Goal: Task Accomplishment & Management: Use online tool/utility

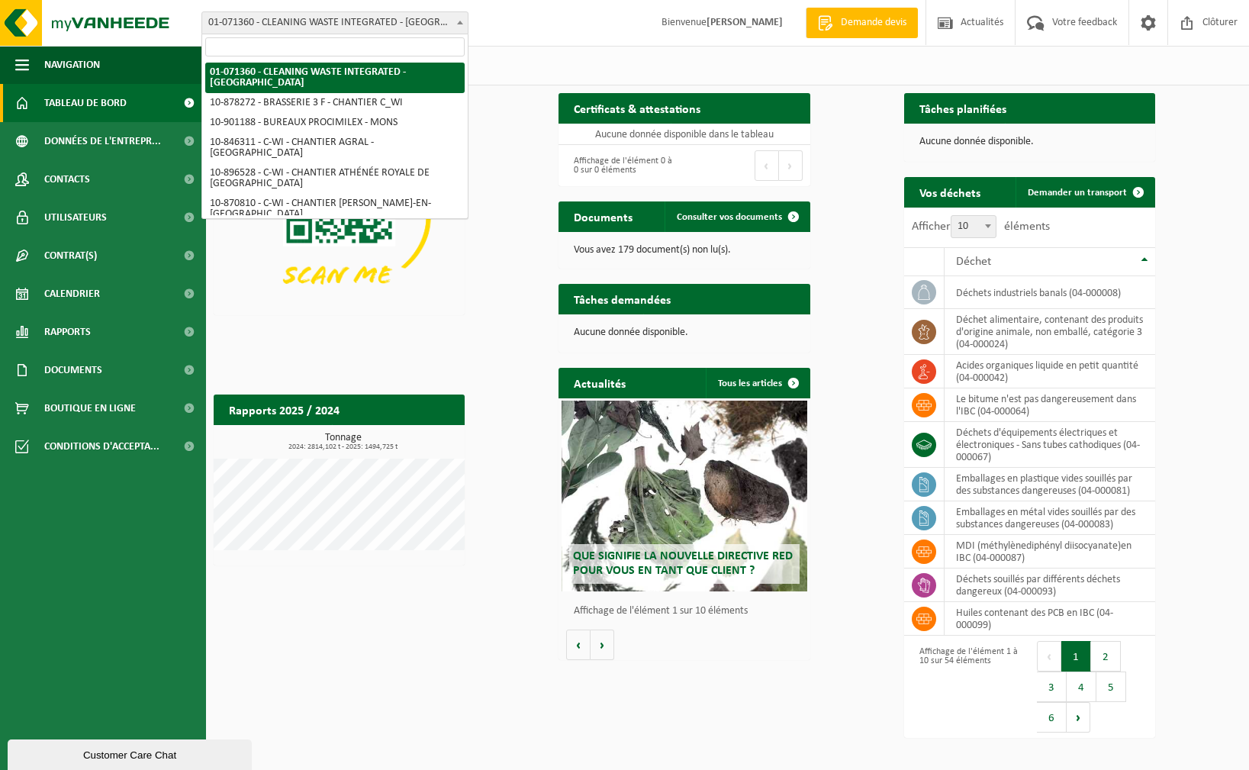
click at [328, 25] on span "01-071360 - CLEANING WASTE INTEGRATED - [GEOGRAPHIC_DATA]" at bounding box center [335, 22] width 266 height 21
click at [314, 50] on input "search" at bounding box center [334, 46] width 259 height 19
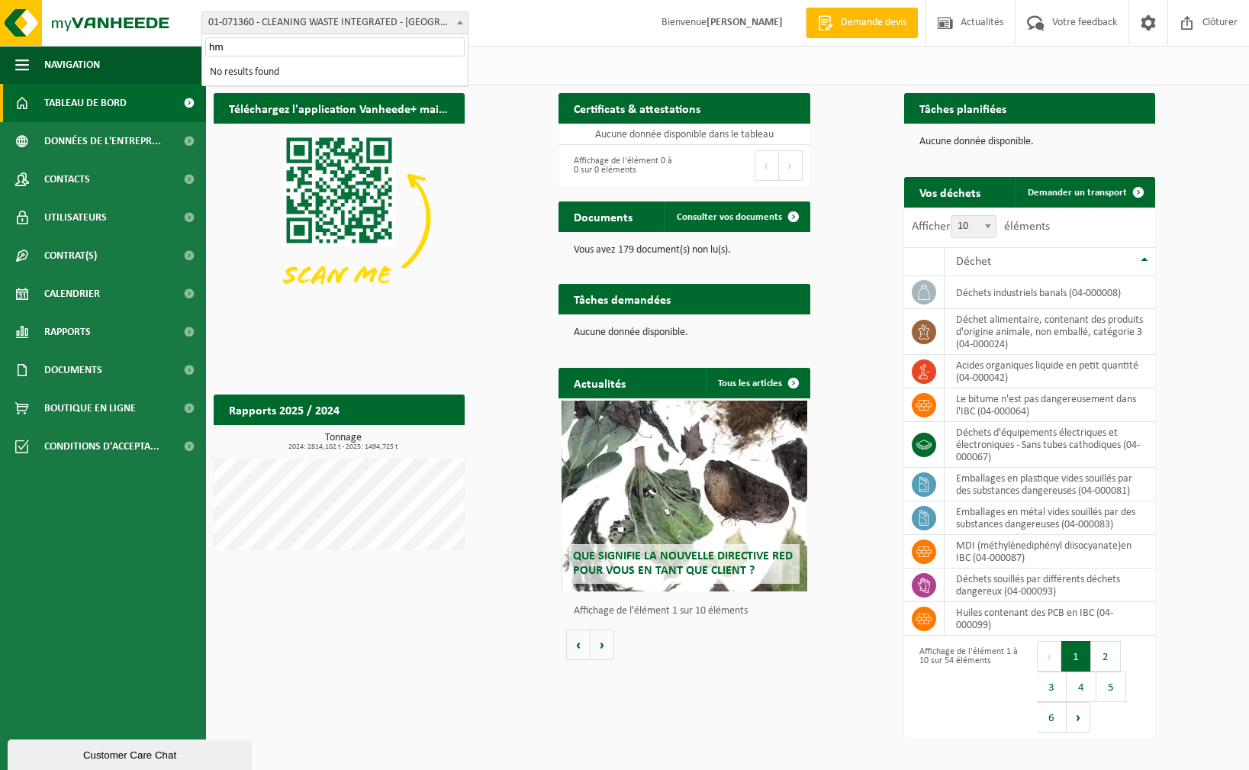
type input "h"
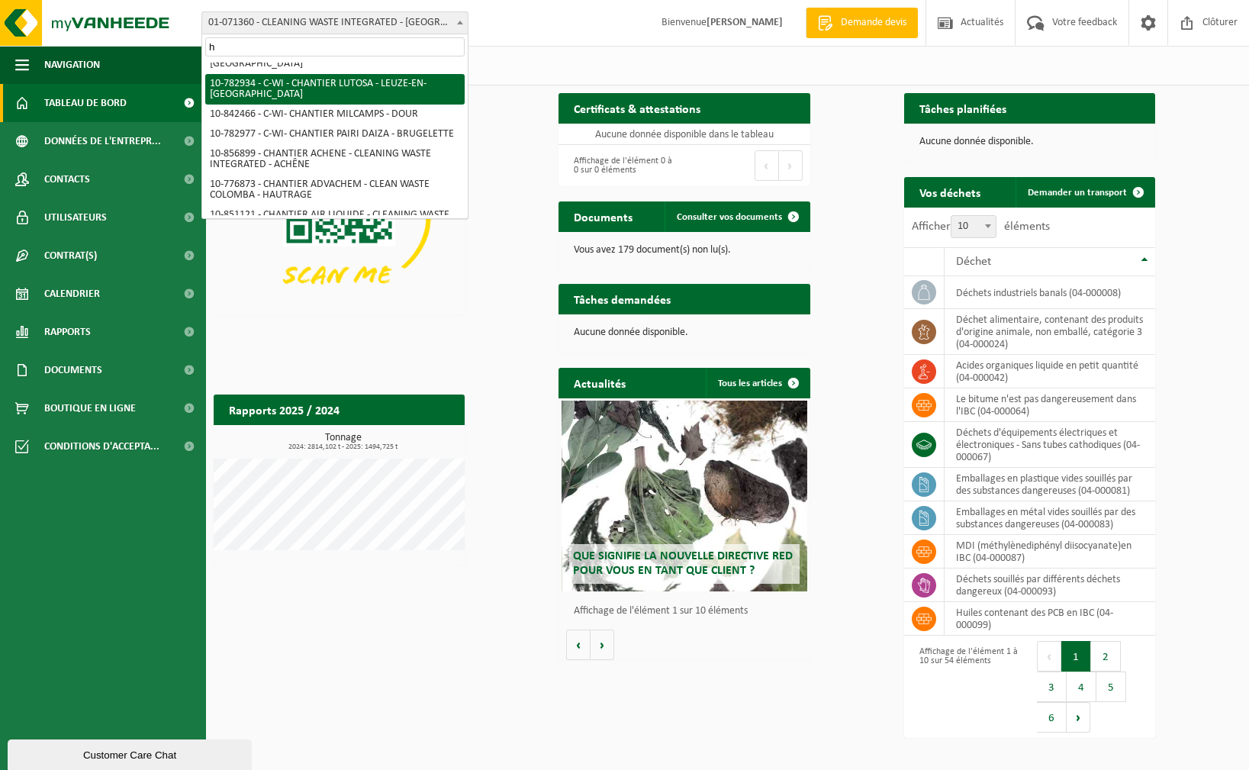
scroll to position [153, 0]
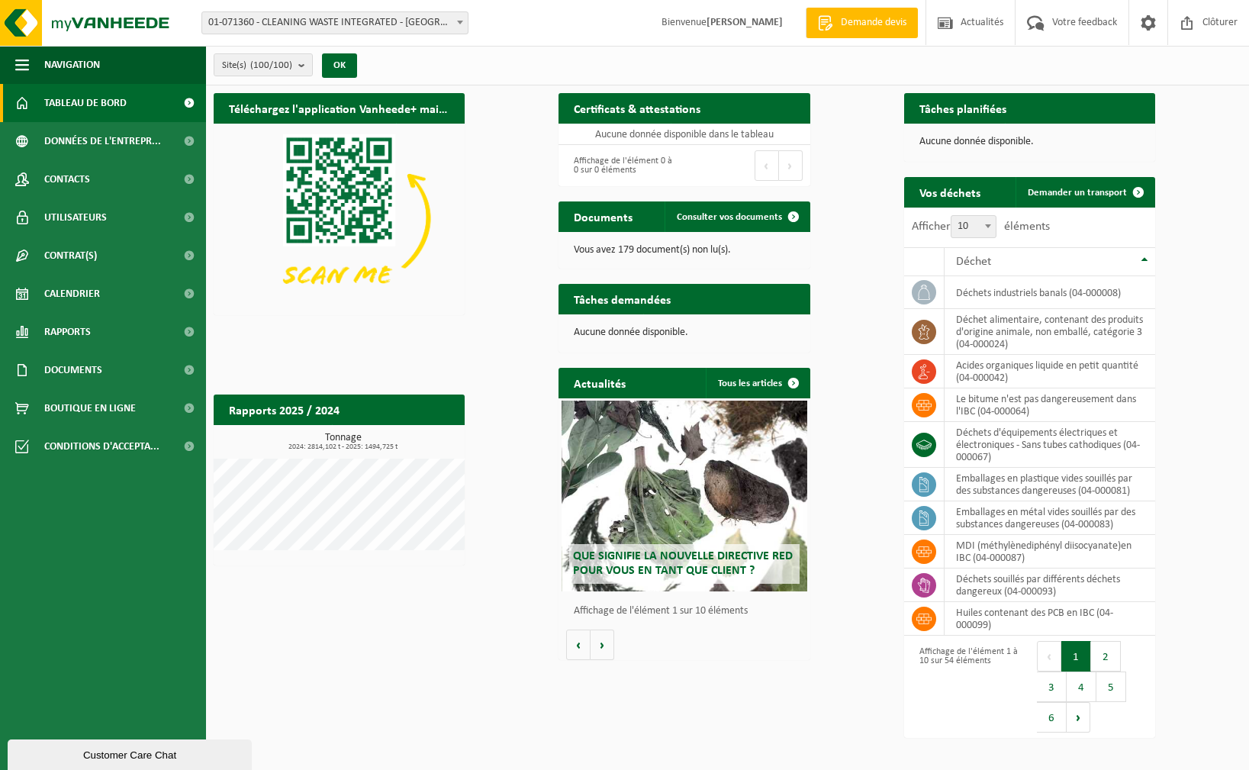
click at [508, 62] on div "Site(s) (100/100) Tout sélectionner Tout désélectionner Sélectionner les actifs…" at bounding box center [727, 66] width 1043 height 40
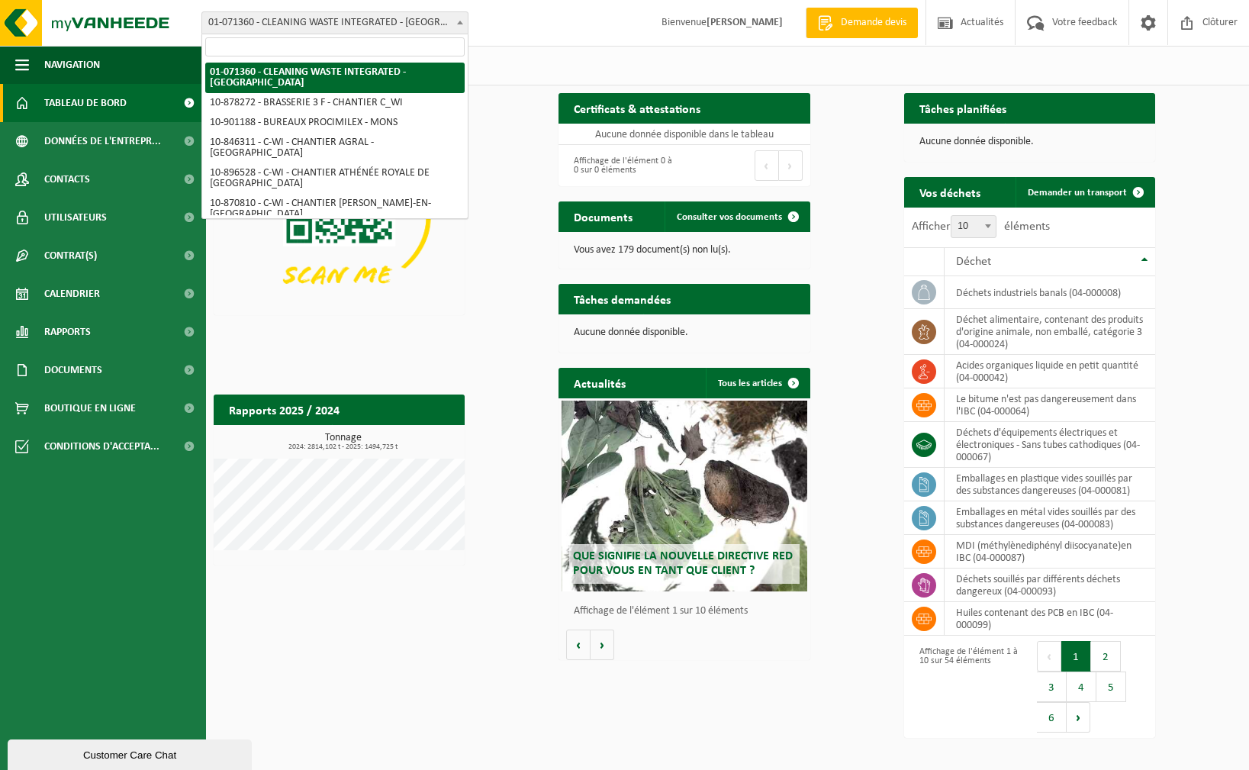
click at [412, 25] on span "01-071360 - CLEANING WASTE INTEGRATED - [GEOGRAPHIC_DATA]" at bounding box center [335, 22] width 266 height 21
click at [358, 50] on input "search" at bounding box center [334, 46] width 259 height 19
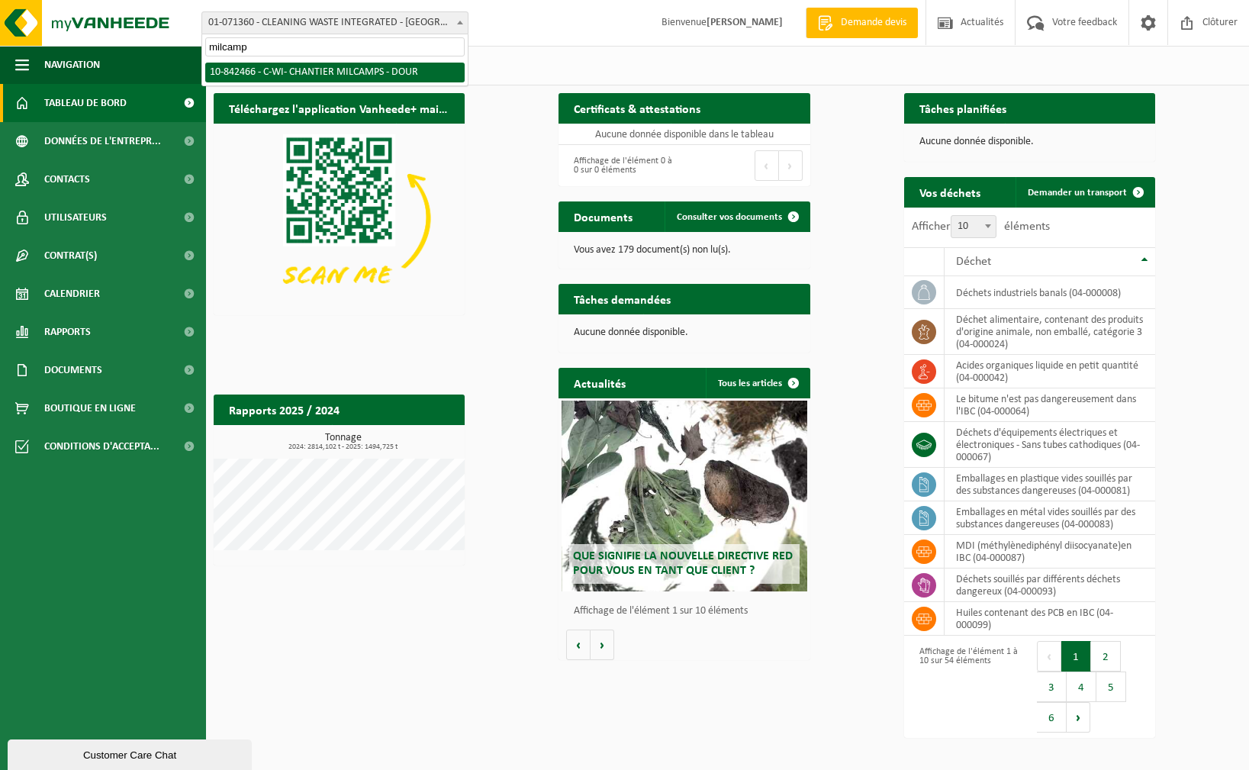
type input "milcamps"
select select "92551"
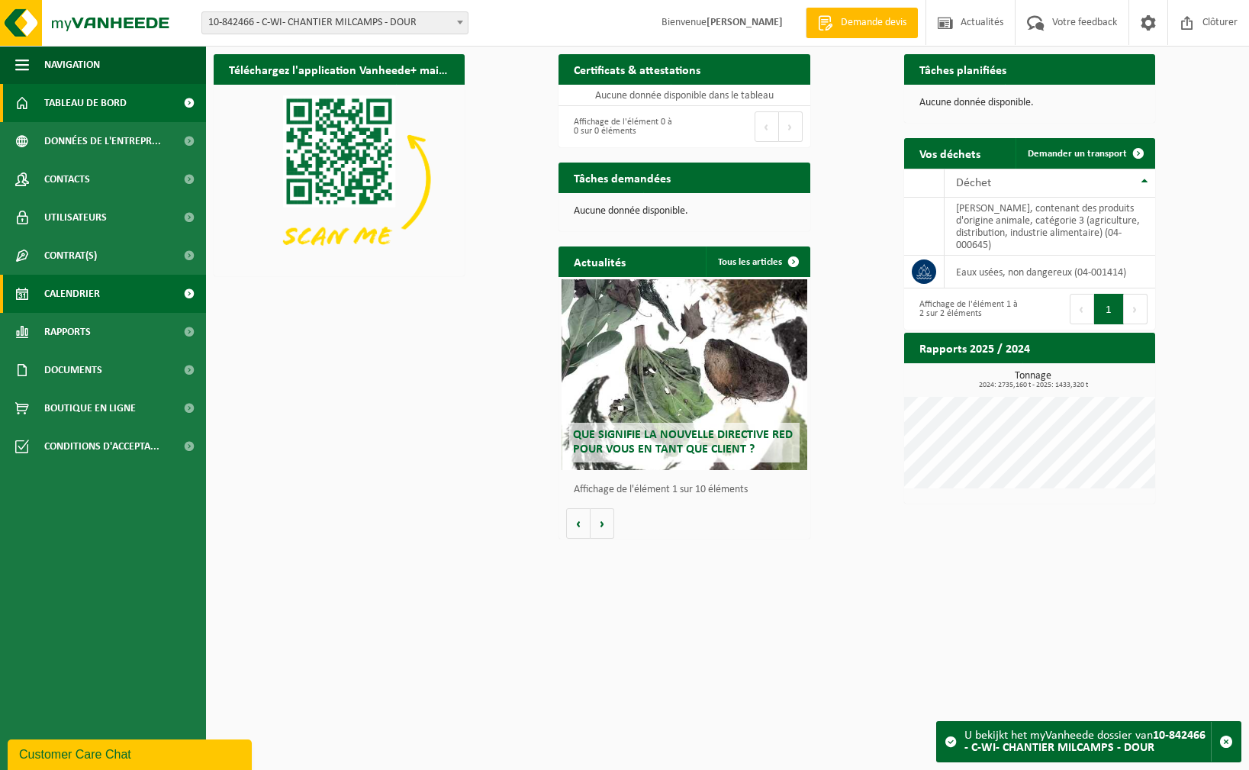
click at [67, 291] on span "Calendrier" at bounding box center [72, 294] width 56 height 38
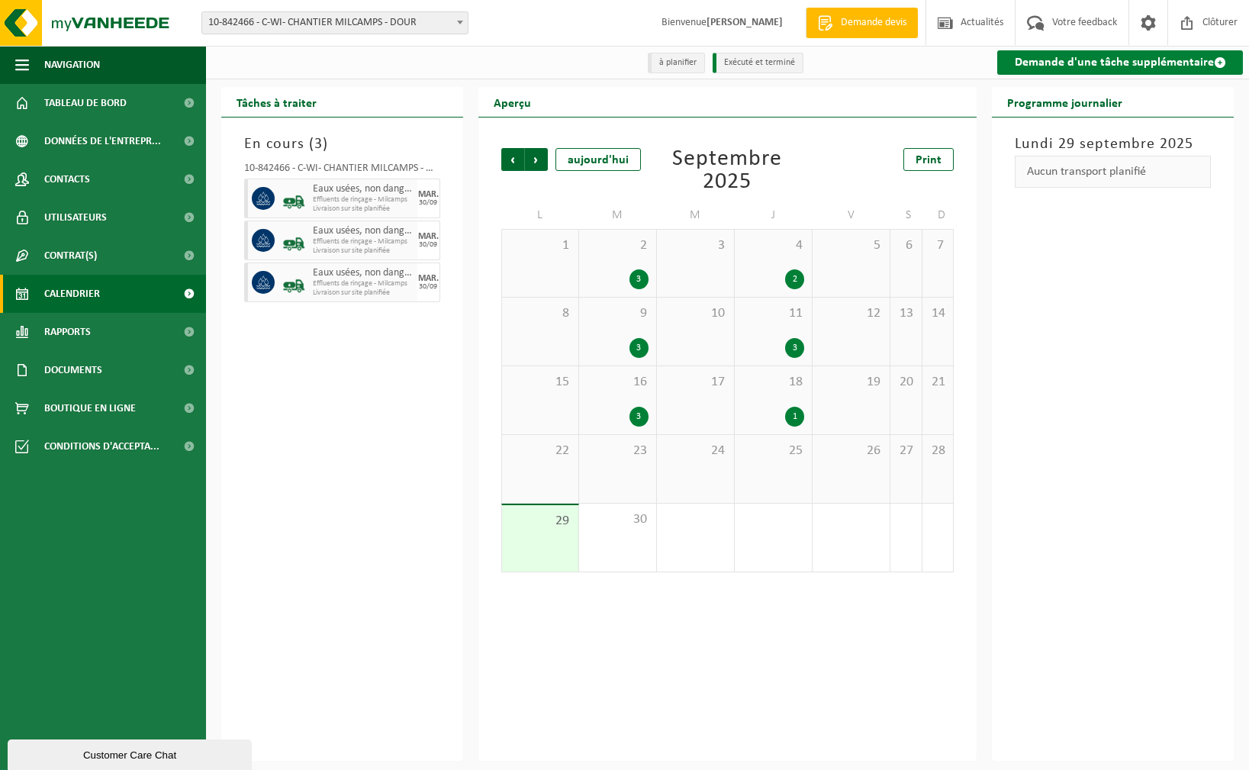
click at [1076, 62] on link "Demande d'une tâche supplémentaire" at bounding box center [1120, 62] width 246 height 24
